Goal: Information Seeking & Learning: Check status

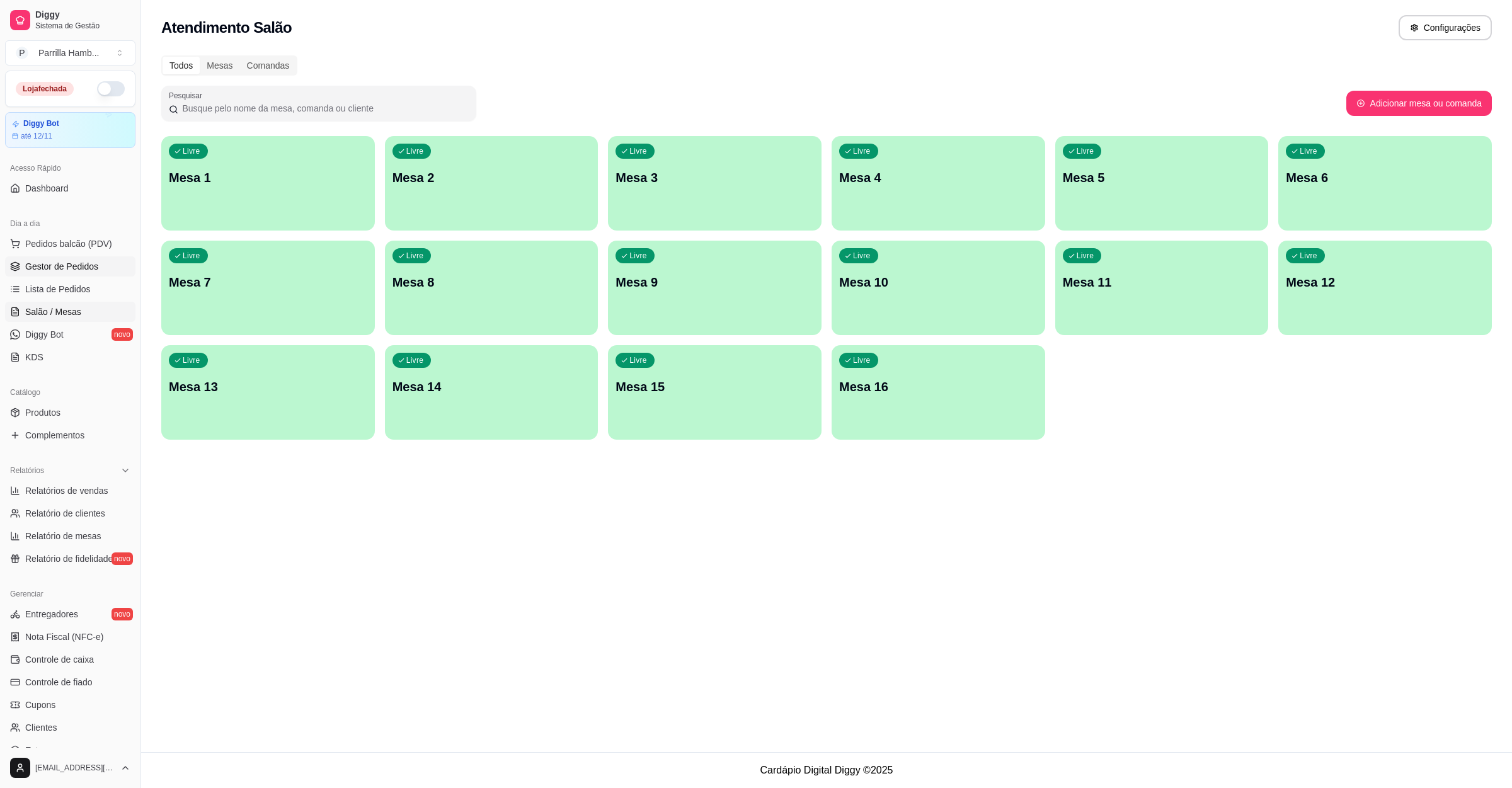
click at [74, 263] on span "Gestor de Pedidos" at bounding box center [62, 266] width 73 height 13
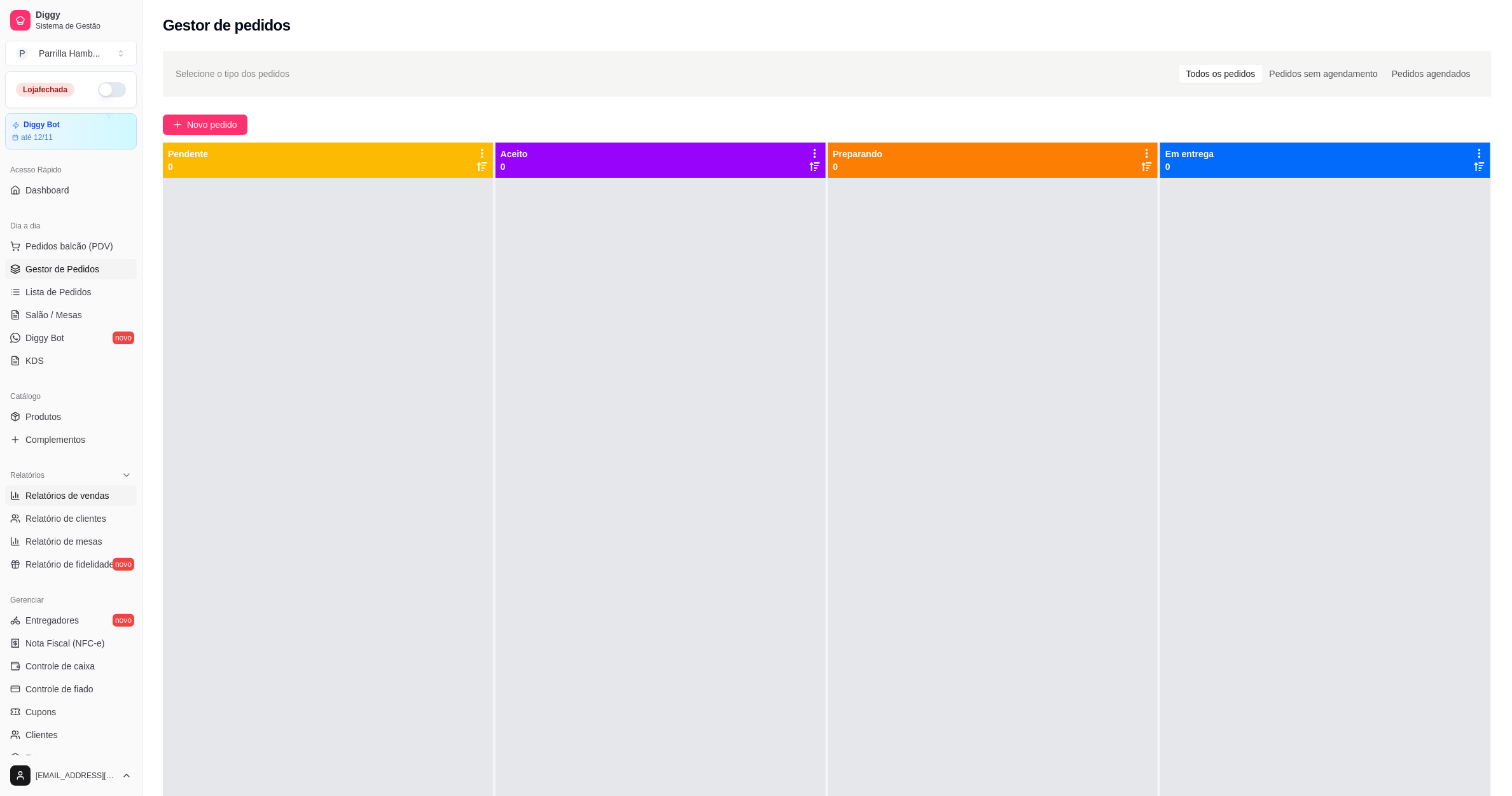
click at [78, 502] on span "Relatórios de vendas" at bounding box center [67, 495] width 84 height 13
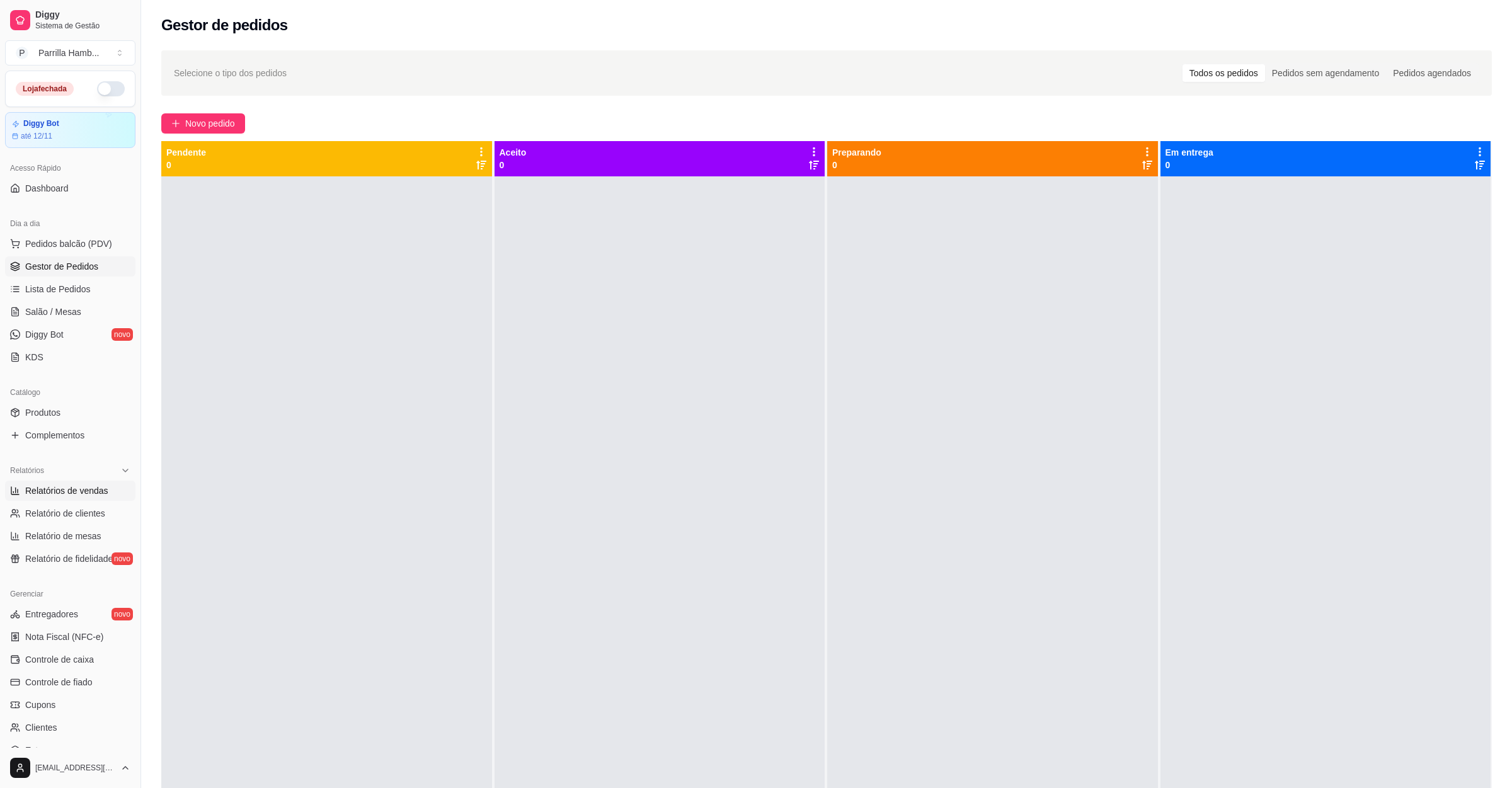
select select "ALL"
select select "0"
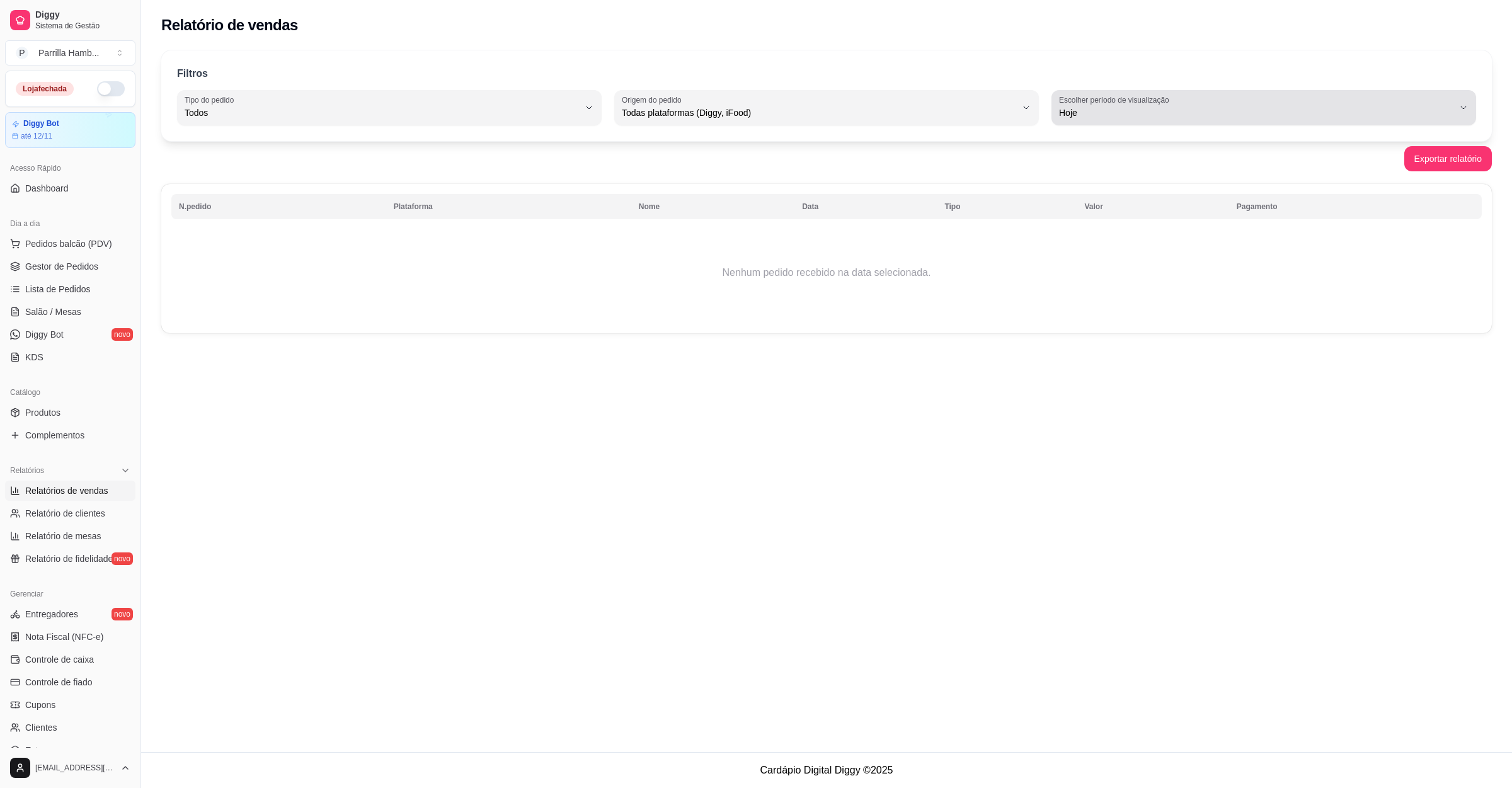
click at [1153, 112] on span "Hoje" at bounding box center [1256, 113] width 394 height 13
click at [1078, 159] on span "Ontem" at bounding box center [1257, 164] width 376 height 12
type input "1"
select select "1"
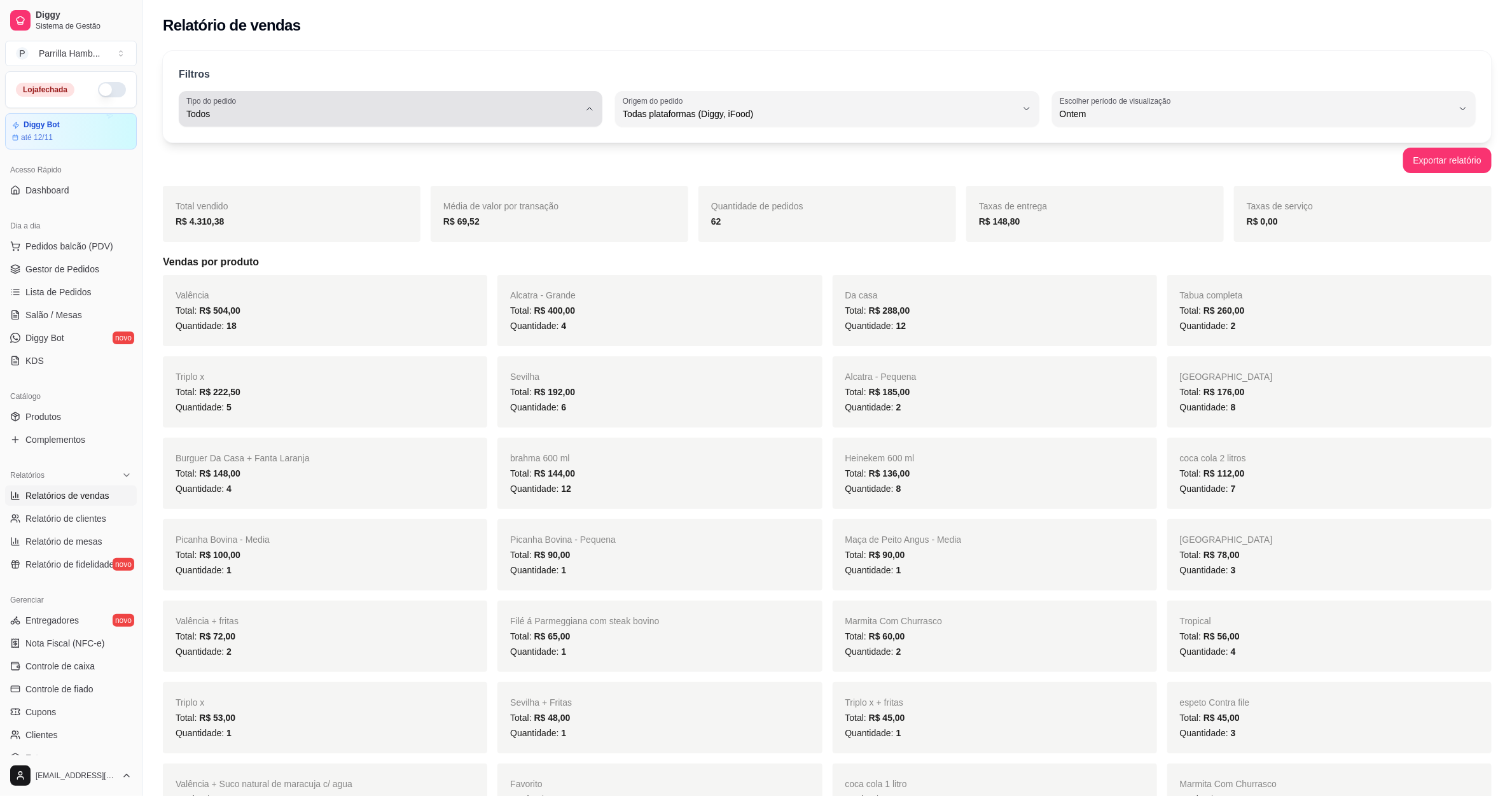
click at [441, 119] on span "Todos" at bounding box center [383, 114] width 393 height 13
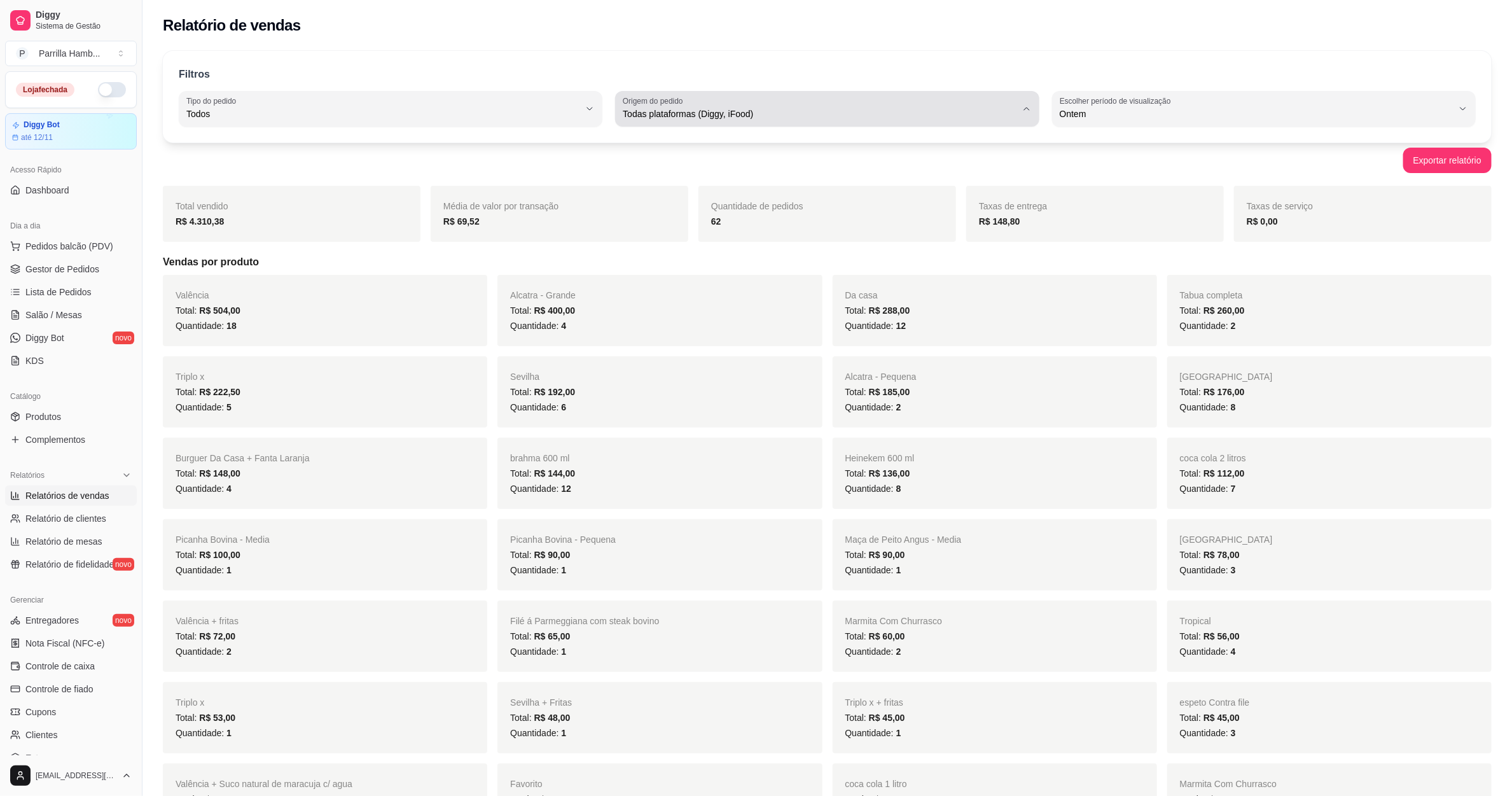
click at [700, 111] on span "Todas plataformas (Diggy, iFood)" at bounding box center [819, 114] width 393 height 13
click at [679, 166] on span "Diggy" at bounding box center [821, 165] width 375 height 12
type input "DIGGY"
select select "DIGGY"
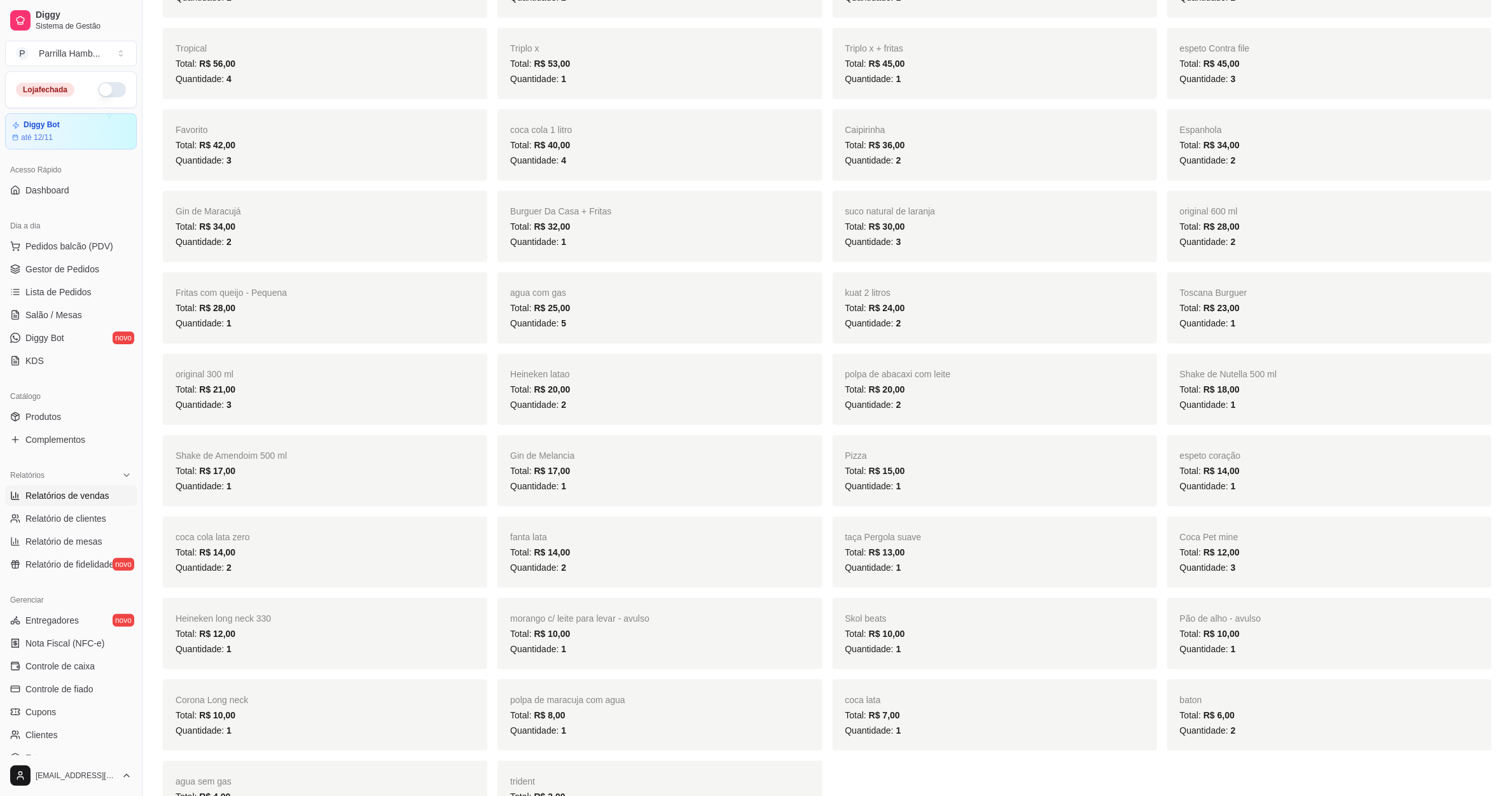
scroll to position [1706, 0]
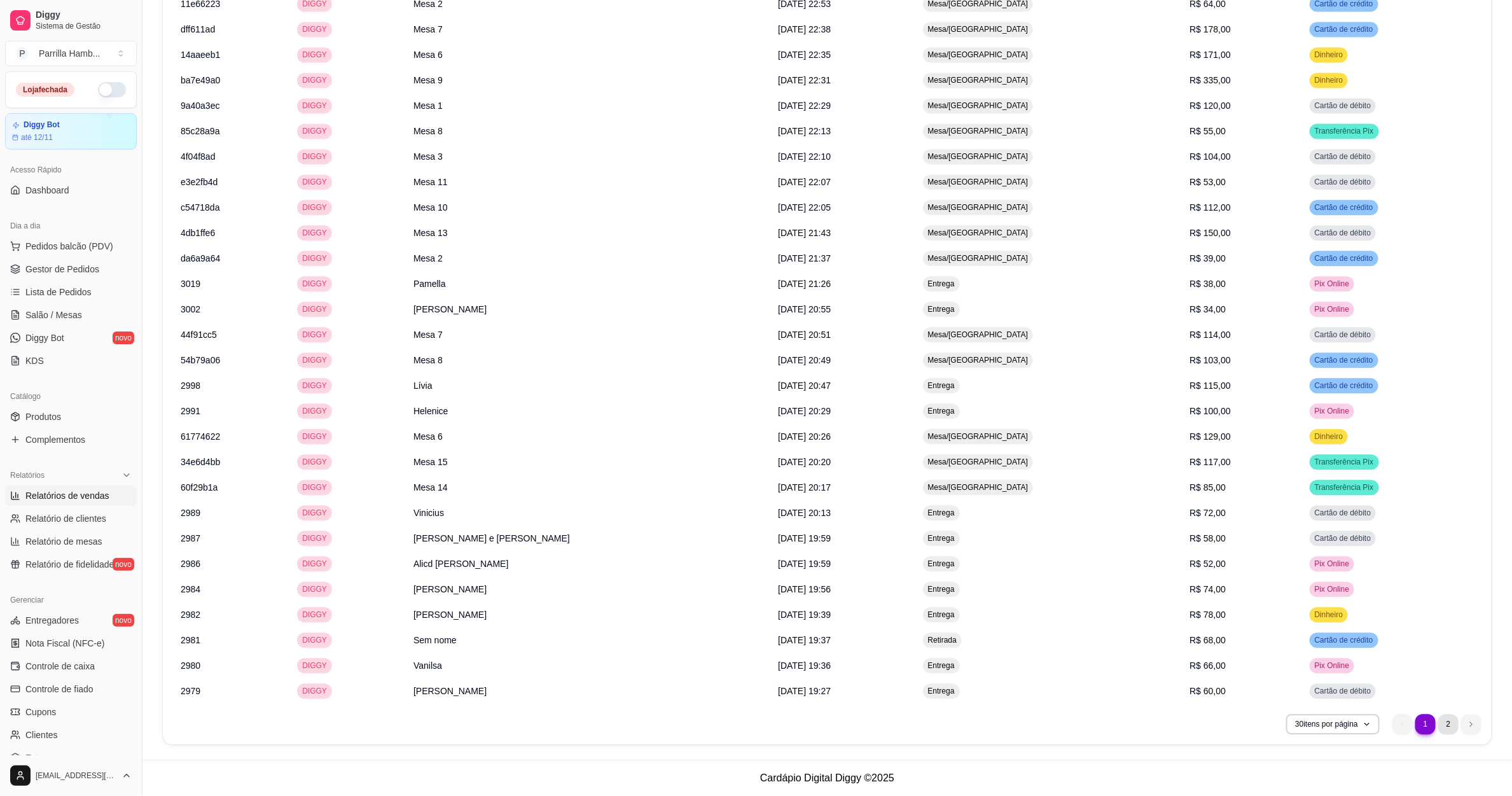
click at [1445, 725] on li "2" at bounding box center [1448, 724] width 20 height 20
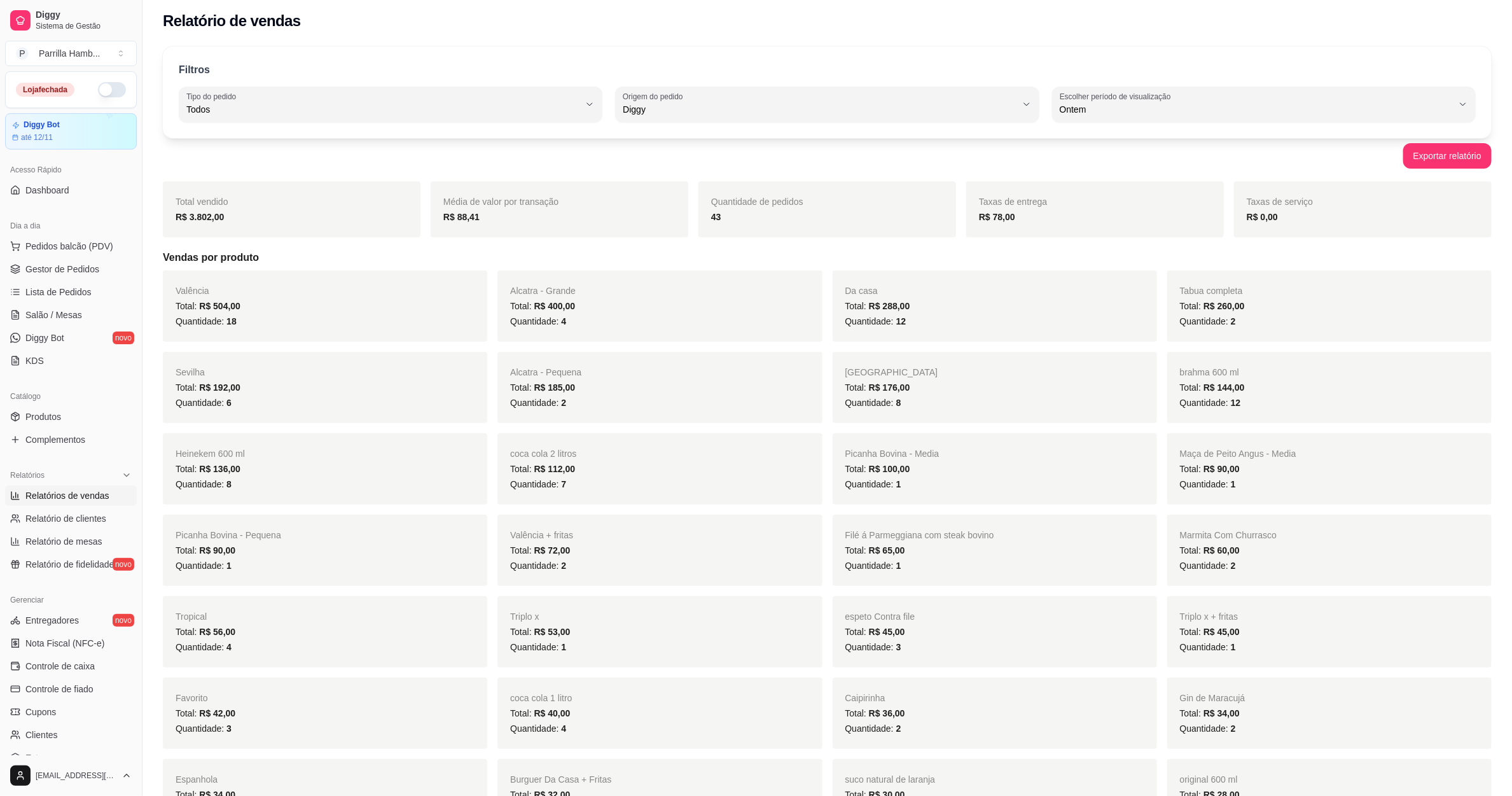
scroll to position [0, 0]
